Goal: Task Accomplishment & Management: Manage account settings

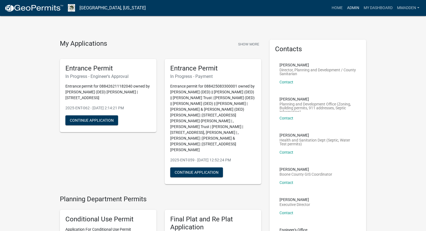
click at [349, 7] on link "Admin" at bounding box center [353, 8] width 17 height 10
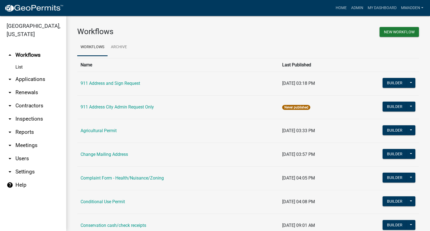
click at [25, 73] on link "arrow_drop_down Applications" at bounding box center [33, 79] width 66 height 13
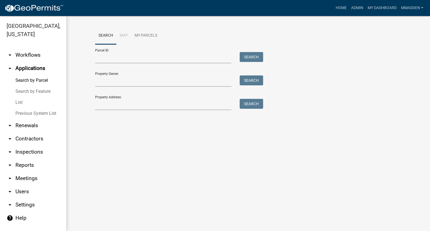
click at [21, 97] on link "List" at bounding box center [33, 102] width 66 height 11
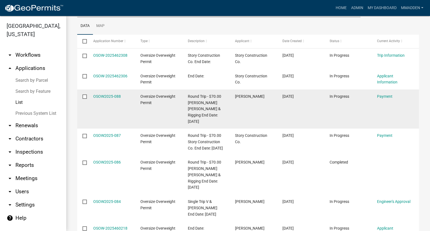
scroll to position [83, 0]
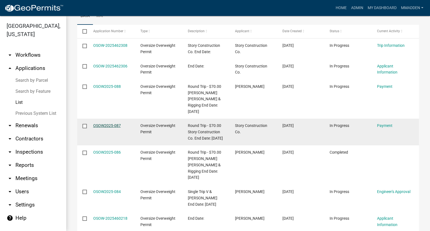
click at [109, 124] on link "OSOW2025-087" at bounding box center [107, 126] width 28 height 4
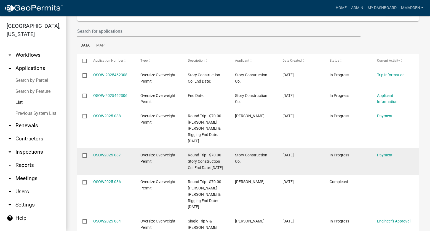
scroll to position [55, 0]
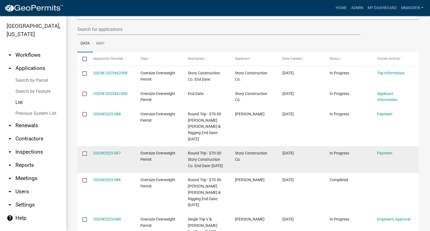
click at [84, 152] on input "checkbox" at bounding box center [84, 154] width 4 height 4
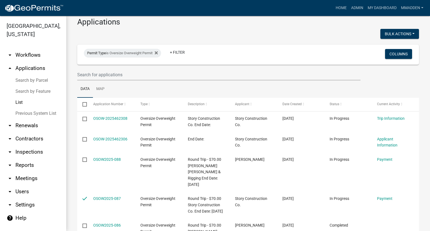
scroll to position [0, 0]
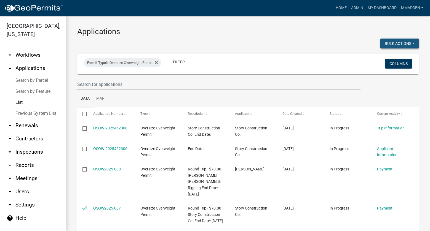
click at [412, 44] on button "Bulk Actions" at bounding box center [399, 44] width 39 height 10
click at [379, 58] on button "Void" at bounding box center [397, 57] width 44 height 13
checkbox input "false"
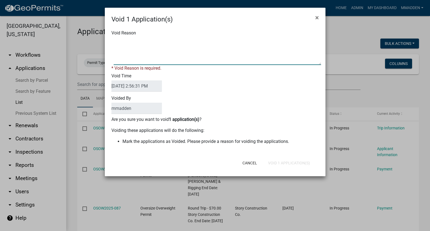
click at [143, 47] on textarea "Void Reason" at bounding box center [217, 52] width 207 height 28
click at [156, 40] on textarea "Void Reason" at bounding box center [217, 52] width 207 height 28
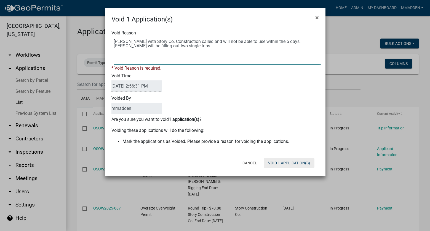
type textarea "Andy with Story Co. Construction called and will not be able to use within the …"
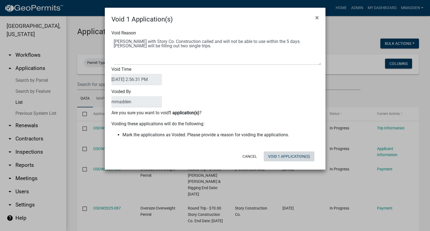
click at [285, 164] on div "Cancel Void 1 Application(s)" at bounding box center [251, 157] width 136 height 14
click at [284, 157] on button "Void 1 Application(s)" at bounding box center [289, 157] width 51 height 10
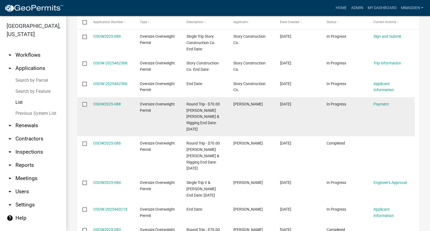
scroll to position [110, 0]
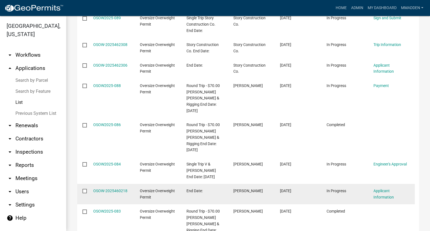
click at [84, 189] on input "checkbox" at bounding box center [84, 191] width 4 height 4
click at [85, 190] on input "checkbox" at bounding box center [84, 192] width 4 height 4
checkbox input "false"
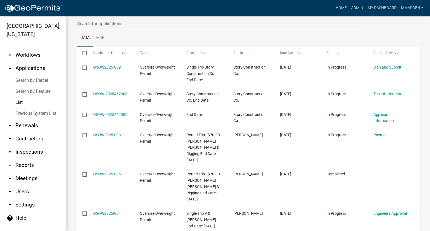
scroll to position [55, 0]
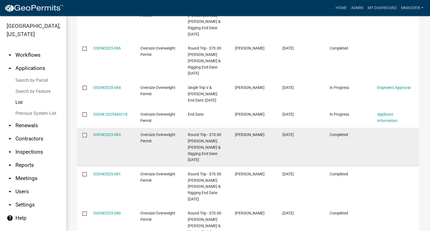
scroll to position [193, 0]
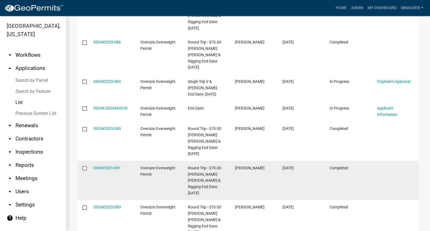
click at [84, 166] on input "checkbox" at bounding box center [84, 168] width 4 height 4
checkbox input "true"
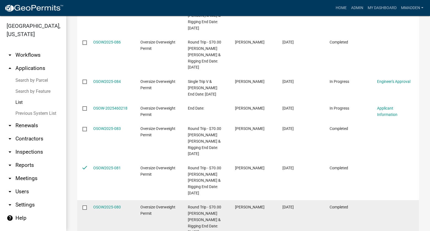
click at [84, 206] on input "checkbox" at bounding box center [84, 208] width 4 height 4
checkbox input "true"
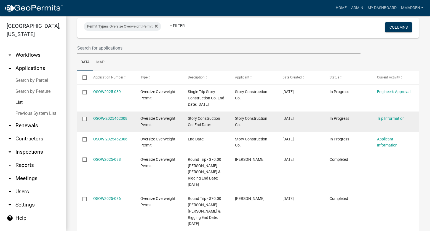
scroll to position [0, 0]
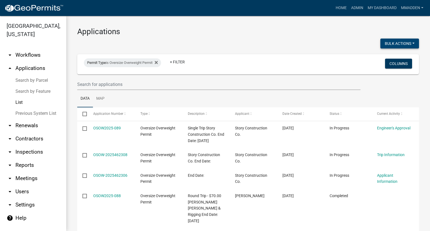
click at [399, 42] on button "Bulk Actions" at bounding box center [399, 44] width 39 height 10
click at [388, 59] on button "Void" at bounding box center [397, 57] width 44 height 13
checkbox input "false"
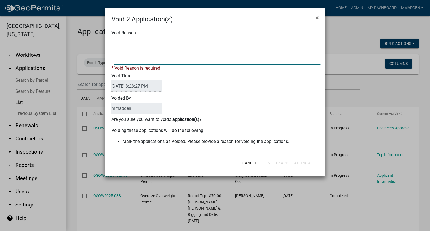
click at [134, 46] on textarea "Void Reason" at bounding box center [217, 52] width 207 height 28
type textarea "Completed and past the end date"
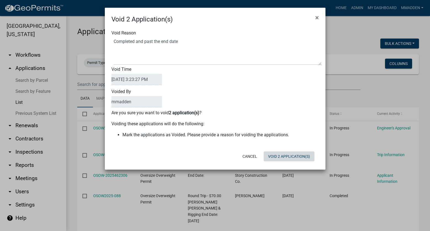
click at [297, 166] on div "Void 2 Application(s) × Void Reason Void Time [DATE] 3:23:27 PM Voided By mmadd…" at bounding box center [215, 89] width 221 height 162
click at [297, 156] on button "Void 2 Application(s)" at bounding box center [289, 157] width 51 height 10
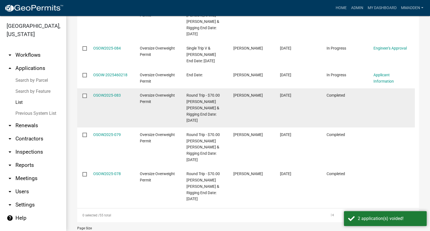
scroll to position [227, 0]
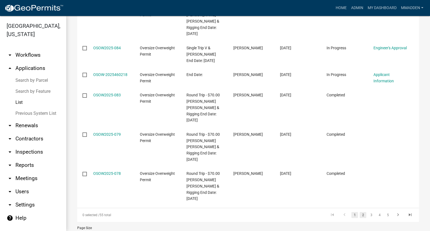
click at [360, 212] on link "2" at bounding box center [363, 215] width 7 height 6
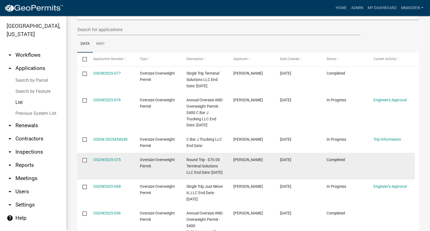
scroll to position [18, 0]
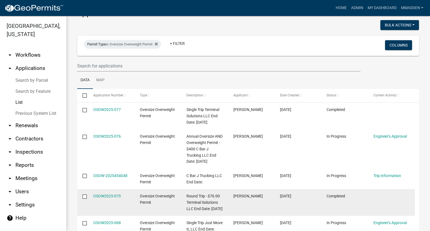
click at [84, 198] on input "checkbox" at bounding box center [84, 197] width 4 height 4
checkbox input "true"
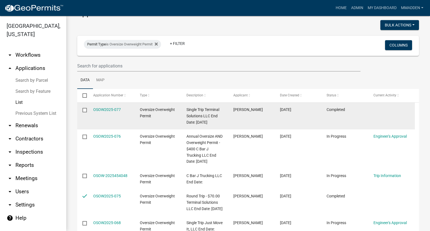
click at [84, 111] on input "checkbox" at bounding box center [84, 110] width 4 height 4
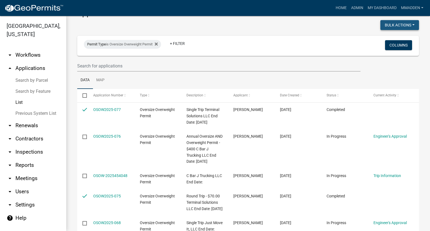
click at [400, 27] on button "Bulk Actions" at bounding box center [399, 25] width 39 height 10
click at [396, 41] on button "Void" at bounding box center [397, 39] width 44 height 13
checkbox input "false"
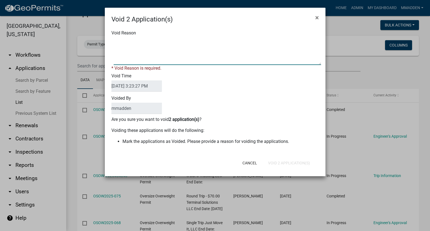
click at [161, 47] on textarea "Void Reason" at bounding box center [217, 52] width 207 height 28
type textarea "Completed and past the end date."
click at [284, 163] on div "Cancel Void 2 Application(s)" at bounding box center [251, 163] width 136 height 14
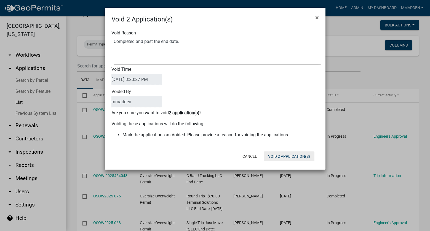
click at [284, 157] on button "Void 2 Application(s)" at bounding box center [289, 157] width 51 height 10
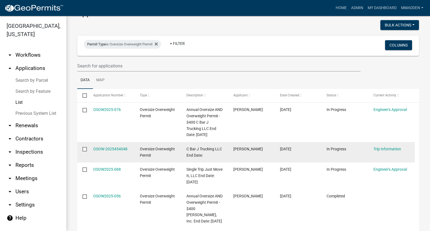
click at [78, 148] on datatable-body-cell at bounding box center [82, 152] width 10 height 20
click at [84, 148] on input "checkbox" at bounding box center [84, 149] width 4 height 4
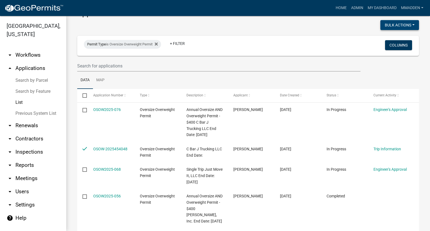
click at [401, 23] on button "Bulk Actions" at bounding box center [399, 25] width 39 height 10
click at [383, 41] on button "Void" at bounding box center [397, 39] width 44 height 13
checkbox input "false"
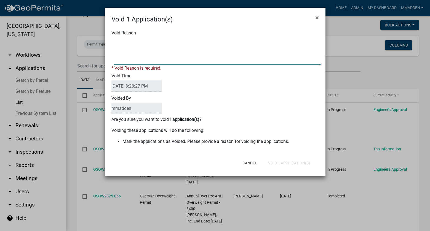
click at [137, 50] on textarea "Void Reason" at bounding box center [217, 52] width 207 height 28
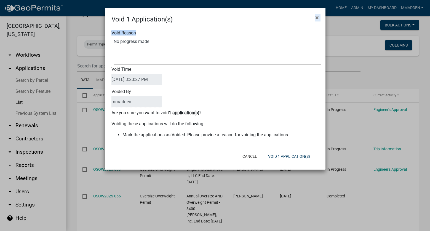
drag, startPoint x: 234, startPoint y: 10, endPoint x: 222, endPoint y: 25, distance: 19.2
click at [222, 25] on form "Void 1 Application(s) × Void Reason Void Time [DATE] 3:23:27 PM Voided By mmadd…" at bounding box center [215, 86] width 221 height 157
click at [213, 14] on div "Void 1 Application(s) ×" at bounding box center [215, 16] width 221 height 17
click at [175, 41] on textarea "Void Reason" at bounding box center [217, 52] width 207 height 28
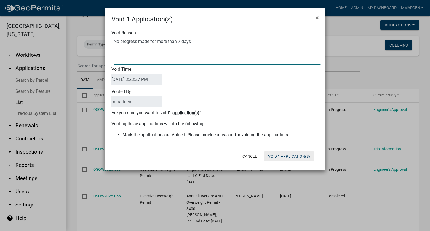
type textarea "No progress made for more than 7 days"
click at [298, 154] on button "Void 1 Application(s)" at bounding box center [289, 157] width 51 height 10
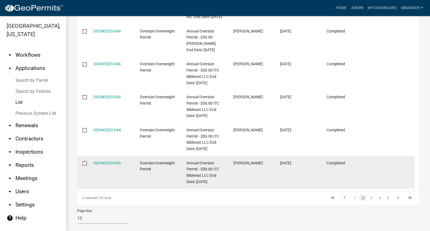
scroll to position [290, 0]
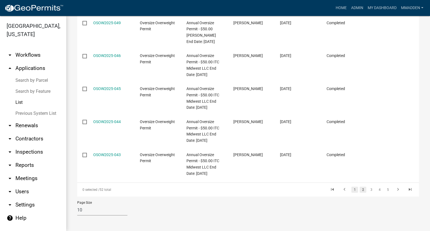
click at [351, 190] on link "1" at bounding box center [354, 190] width 7 height 6
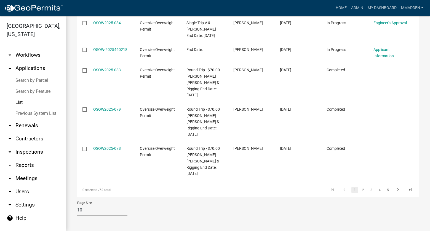
scroll to position [227, 0]
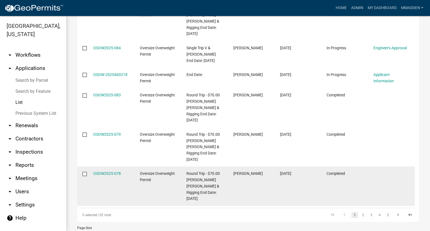
click at [84, 172] on input "checkbox" at bounding box center [84, 174] width 4 height 4
checkbox input "true"
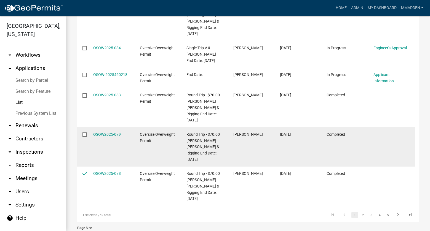
click at [83, 133] on input "checkbox" at bounding box center [84, 135] width 4 height 4
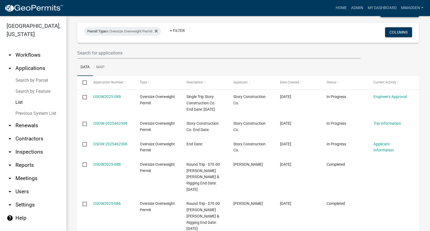
scroll to position [0, 0]
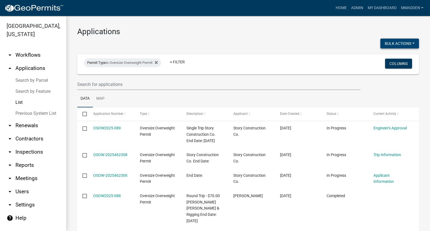
click at [403, 44] on button "Bulk Actions" at bounding box center [399, 44] width 39 height 10
click at [393, 60] on button "Void" at bounding box center [397, 57] width 44 height 13
checkbox input "false"
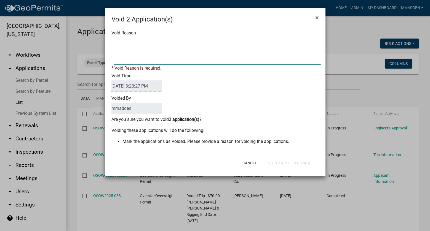
click at [139, 50] on textarea "Void Reason" at bounding box center [217, 52] width 207 height 28
type textarea "Completed and past the end date."
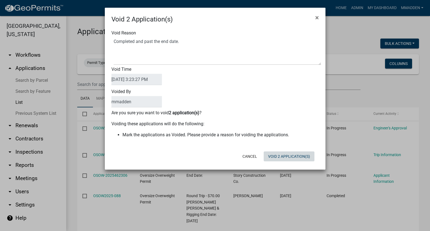
click at [290, 164] on div "Cancel Void 2 Application(s)" at bounding box center [251, 157] width 136 height 14
click at [291, 156] on button "Void 2 Application(s)" at bounding box center [289, 157] width 51 height 10
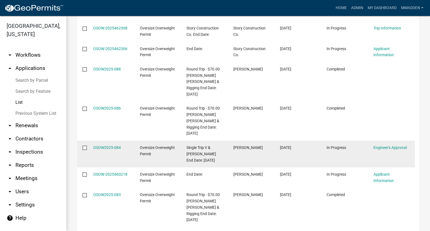
scroll to position [138, 0]
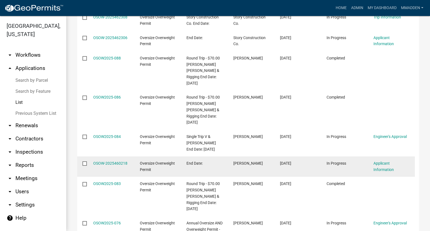
click at [83, 162] on input "checkbox" at bounding box center [84, 164] width 4 height 4
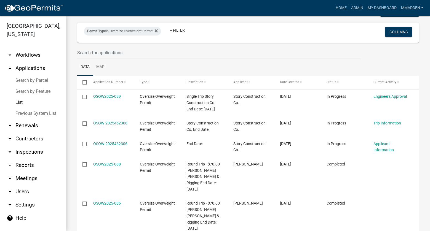
scroll to position [0, 0]
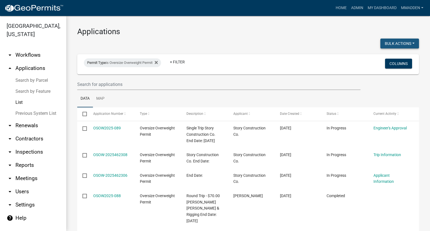
click at [389, 41] on button "Bulk Actions" at bounding box center [399, 44] width 39 height 10
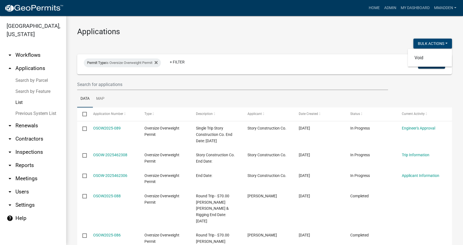
click at [425, 41] on button "Bulk Actions" at bounding box center [433, 44] width 39 height 10
click at [424, 41] on button "Bulk Actions" at bounding box center [433, 44] width 39 height 10
click at [424, 57] on button "Void" at bounding box center [430, 57] width 44 height 13
checkbox input "false"
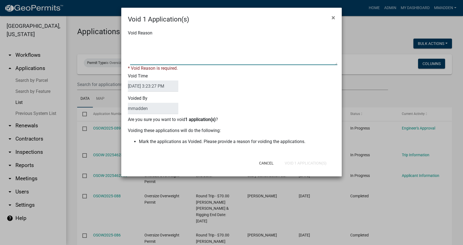
click at [164, 45] on textarea "Void Reason" at bounding box center [233, 52] width 207 height 28
type textarea "No permit number assigned and no progress for more than 3 days"
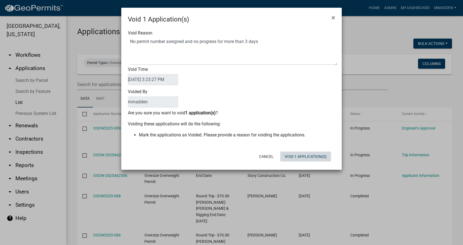
click at [311, 165] on form "Void 1 Application(s) × Void Reason Void Time [DATE] 3:23:27 PM Voided By mmadd…" at bounding box center [231, 86] width 221 height 157
click at [311, 158] on button "Void 1 Application(s)" at bounding box center [306, 157] width 51 height 10
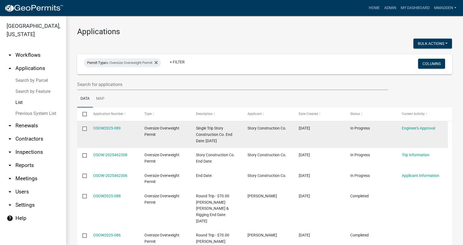
click at [213, 137] on div "Single Trip Story Construction Co. End Date: [DATE]" at bounding box center [216, 134] width 41 height 19
